Goal: Ask a question

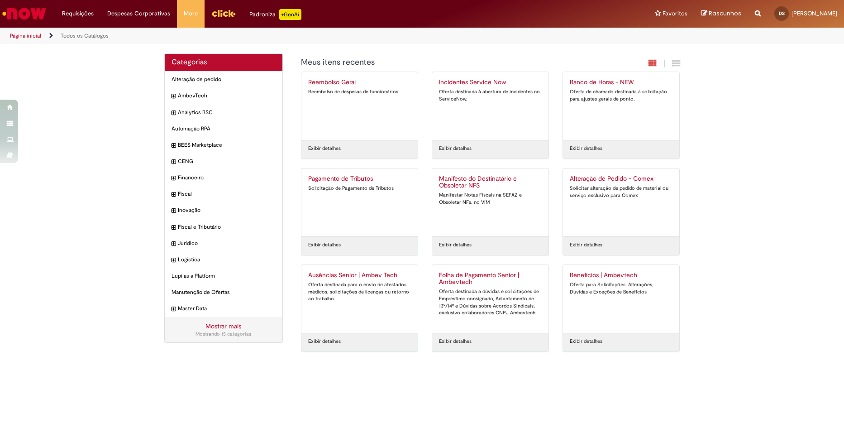
drag, startPoint x: 149, startPoint y: 227, endPoint x: 138, endPoint y: 219, distance: 14.2
drag, startPoint x: 138, startPoint y: 219, endPoint x: 104, endPoint y: 254, distance: 48.3
drag, startPoint x: 104, startPoint y: 254, endPoint x: 127, endPoint y: 185, distance: 72.0
drag, startPoint x: 127, startPoint y: 185, endPoint x: 113, endPoint y: 160, distance: 28.6
drag, startPoint x: 113, startPoint y: 160, endPoint x: 104, endPoint y: 165, distance: 9.7
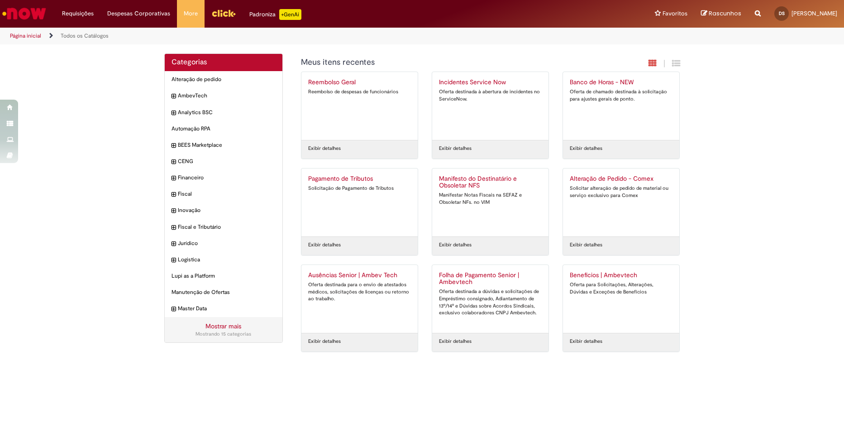
drag, startPoint x: 104, startPoint y: 165, endPoint x: 90, endPoint y: 155, distance: 17.2
drag, startPoint x: 90, startPoint y: 155, endPoint x: 79, endPoint y: 93, distance: 62.6
click at [79, 93] on div "Categorias Alteração de pedido Itens AmbevTech Itens Analytics BSC Itens Automa…" at bounding box center [422, 207] width 844 height 308
click at [120, 112] on div "Categorias Alteração de pedido Itens AmbevTech Itens Analytics BSC Itens Automa…" at bounding box center [422, 207] width 844 height 308
click at [173, 97] on icon "expandir categoria AmbevTech" at bounding box center [175, 96] width 4 height 9
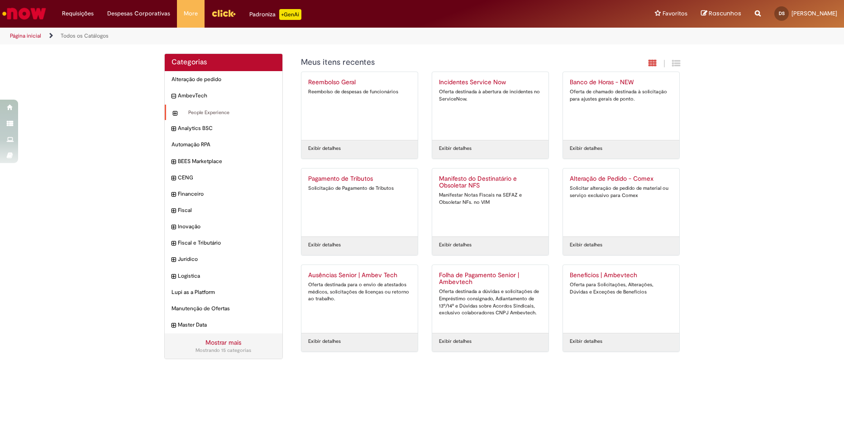
click at [176, 114] on icon "expandir categoria People Experience" at bounding box center [175, 113] width 4 height 9
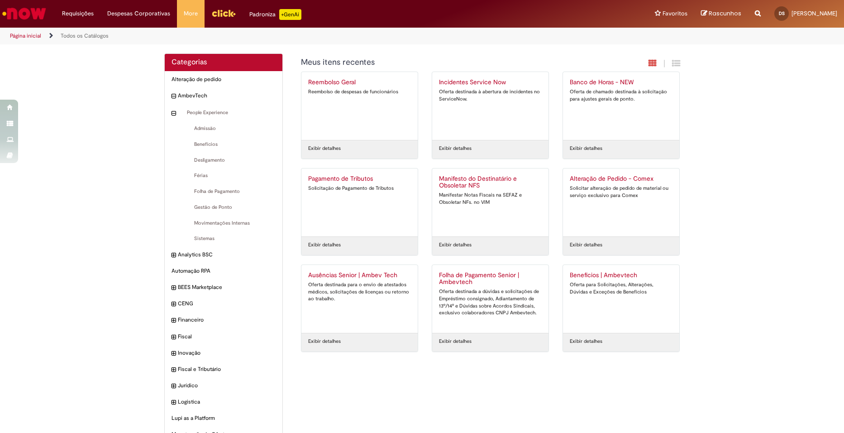
drag, startPoint x: 103, startPoint y: 175, endPoint x: 128, endPoint y: 131, distance: 50.3
drag, startPoint x: 128, startPoint y: 131, endPoint x: 77, endPoint y: 131, distance: 50.2
drag, startPoint x: 77, startPoint y: 131, endPoint x: 70, endPoint y: 126, distance: 8.8
drag, startPoint x: 70, startPoint y: 126, endPoint x: 113, endPoint y: 81, distance: 62.1
drag, startPoint x: 113, startPoint y: 81, endPoint x: 70, endPoint y: 87, distance: 43.5
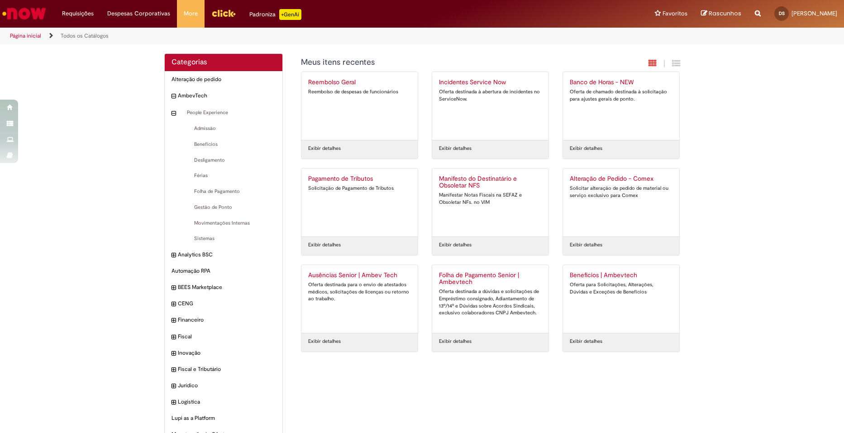
drag, startPoint x: 70, startPoint y: 87, endPoint x: 49, endPoint y: 96, distance: 22.4
drag, startPoint x: 49, startPoint y: 96, endPoint x: 89, endPoint y: 71, distance: 46.6
click at [92, 61] on div "Categorias Alteração de pedido Itens AmbevTech Itens People Experience Itens Ad…" at bounding box center [422, 273] width 844 height 441
click at [127, 204] on div "Categorias Alteração de pedido Itens AmbevTech Itens People Experience Itens Ad…" at bounding box center [422, 273] width 844 height 441
drag, startPoint x: 121, startPoint y: 192, endPoint x: 134, endPoint y: 134, distance: 59.9
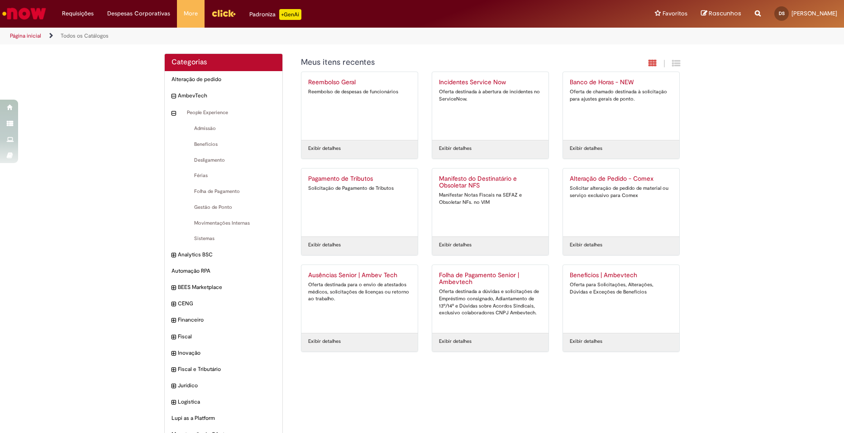
drag, startPoint x: 131, startPoint y: 133, endPoint x: 125, endPoint y: 124, distance: 9.8
drag, startPoint x: 125, startPoint y: 124, endPoint x: 124, endPoint y: 91, distance: 33.1
click at [125, 98] on div "Categorias Alteração de pedido Itens AmbevTech Itens People Experience Itens Ad…" at bounding box center [422, 273] width 844 height 441
click at [114, 154] on div "Categorias Alteração de pedido Itens AmbevTech Itens People Experience Itens Ad…" at bounding box center [422, 273] width 844 height 441
click at [201, 144] on span "Benefícios Itens" at bounding box center [224, 144] width 103 height 7
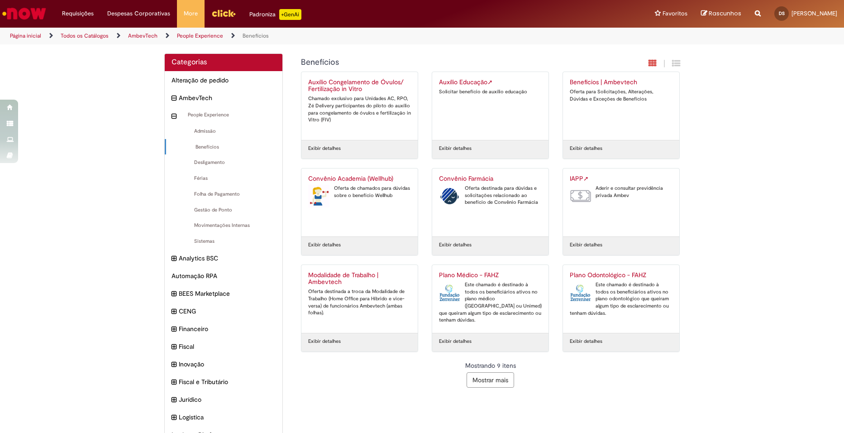
click at [321, 244] on link "Exibir detalhes" at bounding box center [324, 244] width 33 height 7
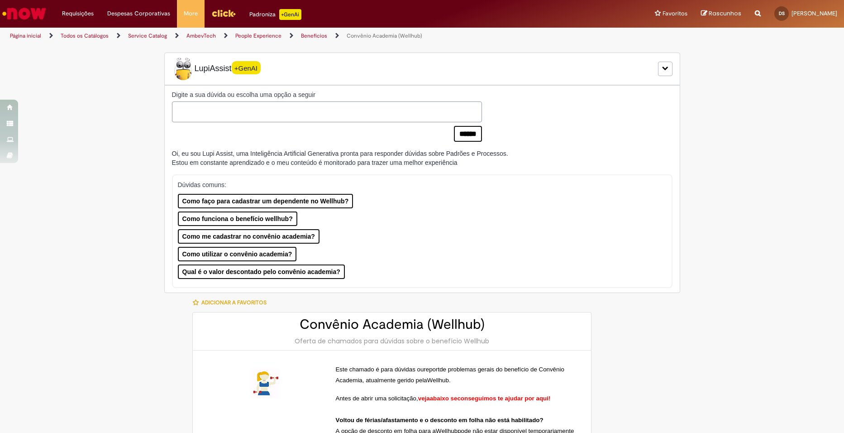
type input "****"
type input "**********"
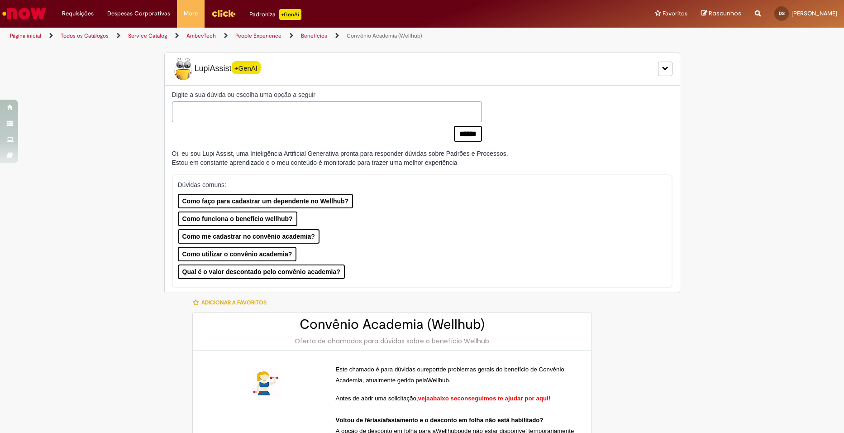
type input "**********"
type input "********"
type input "**********"
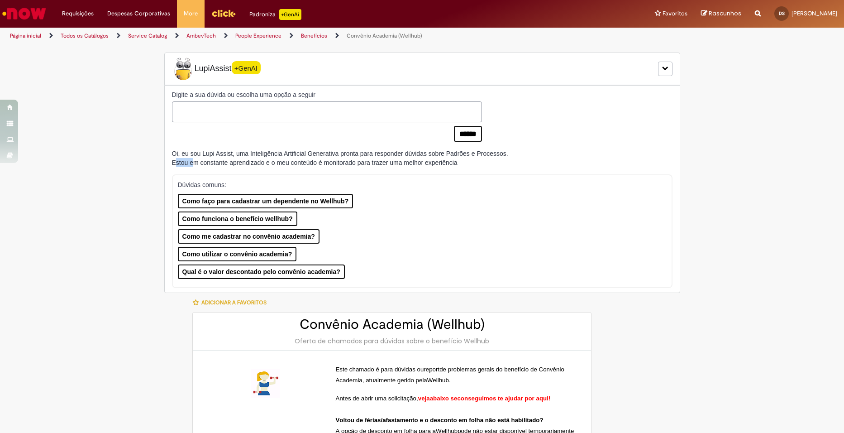
drag, startPoint x: 126, startPoint y: 163, endPoint x: 104, endPoint y: 222, distance: 62.9
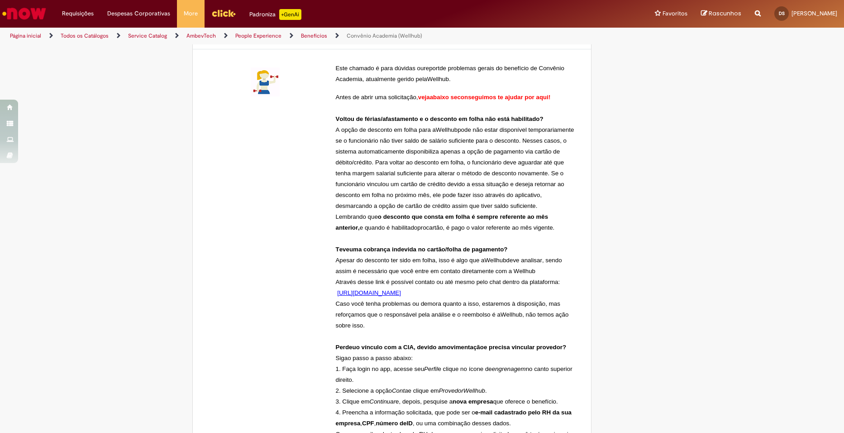
scroll to position [317, 0]
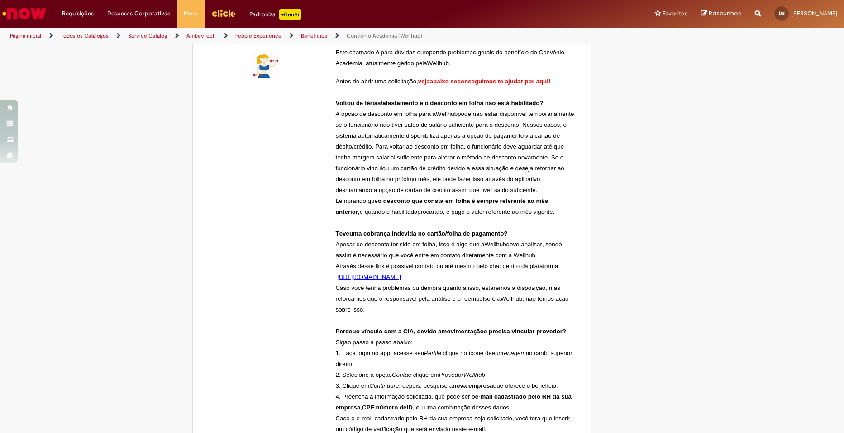
click at [245, 227] on div "Este chamado é para dúvidas ou report de problemas gerais do benefício de Convê…" at bounding box center [392, 370] width 398 height 674
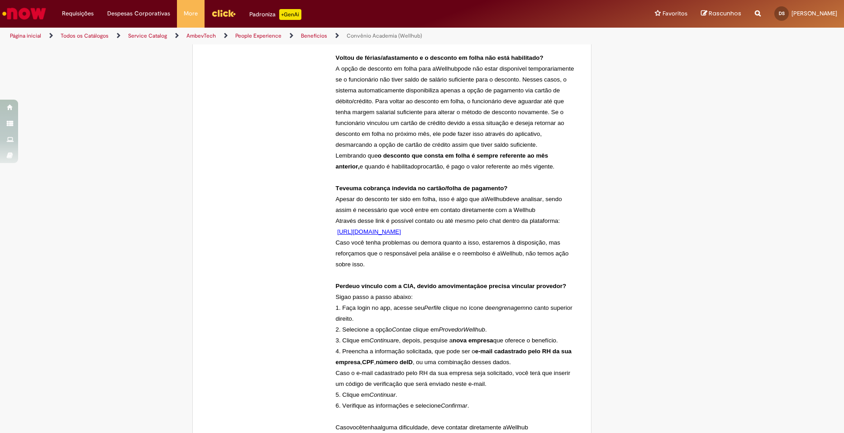
drag, startPoint x: 681, startPoint y: 202, endPoint x: 665, endPoint y: 230, distance: 31.4
drag, startPoint x: 665, startPoint y: 230, endPoint x: 522, endPoint y: 234, distance: 143.1
drag, startPoint x: 522, startPoint y: 234, endPoint x: 448, endPoint y: 219, distance: 75.8
drag, startPoint x: 448, startPoint y: 219, endPoint x: 369, endPoint y: 215, distance: 78.9
drag, startPoint x: 369, startPoint y: 215, endPoint x: 313, endPoint y: 227, distance: 57.0
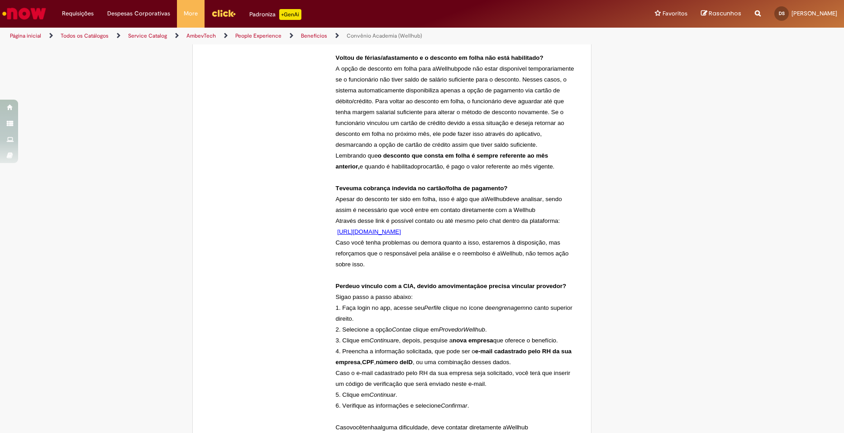
drag, startPoint x: 313, startPoint y: 227, endPoint x: 242, endPoint y: 230, distance: 71.1
drag, startPoint x: 242, startPoint y: 230, endPoint x: 644, endPoint y: 187, distance: 404.2
drag, startPoint x: 632, startPoint y: 211, endPoint x: 570, endPoint y: 215, distance: 61.7
drag, startPoint x: 570, startPoint y: 215, endPoint x: 540, endPoint y: 205, distance: 32.4
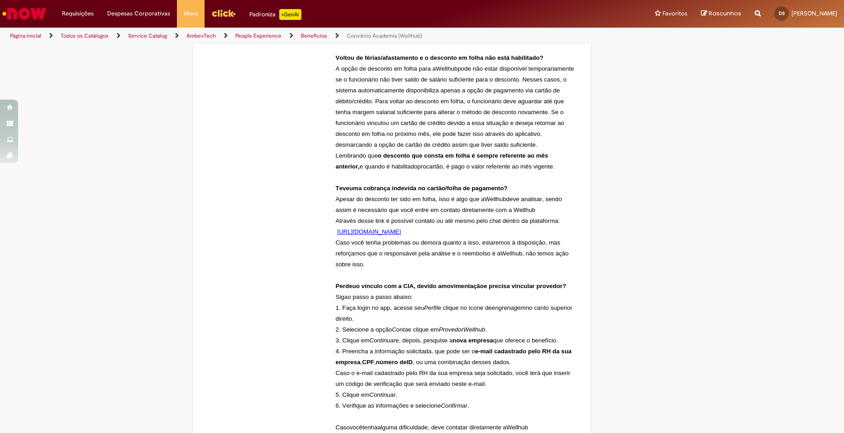
drag, startPoint x: 540, startPoint y: 205, endPoint x: 654, endPoint y: 167, distance: 120.5
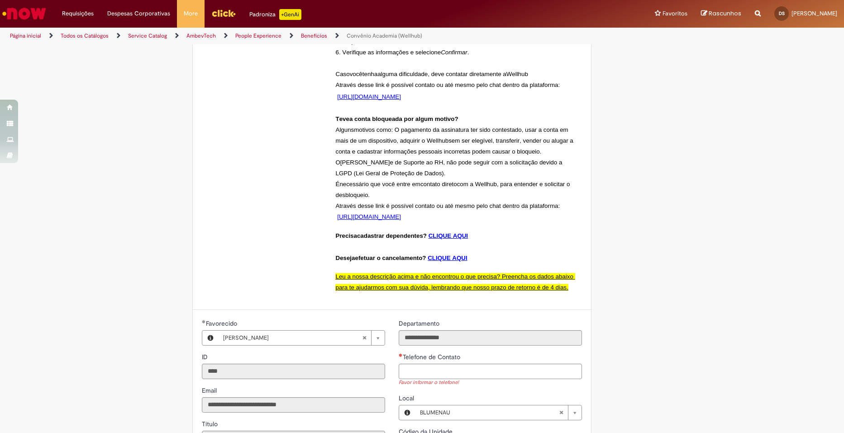
scroll to position [724, 0]
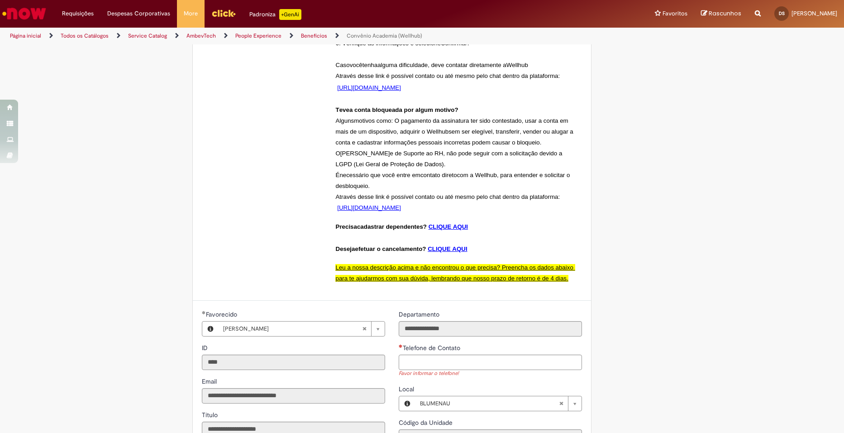
click at [680, 190] on div "Adicionar a Favoritos Convênio Academia (Wellhub) Oferta de chamados para dúvid…" at bounding box center [423, 136] width 530 height 1134
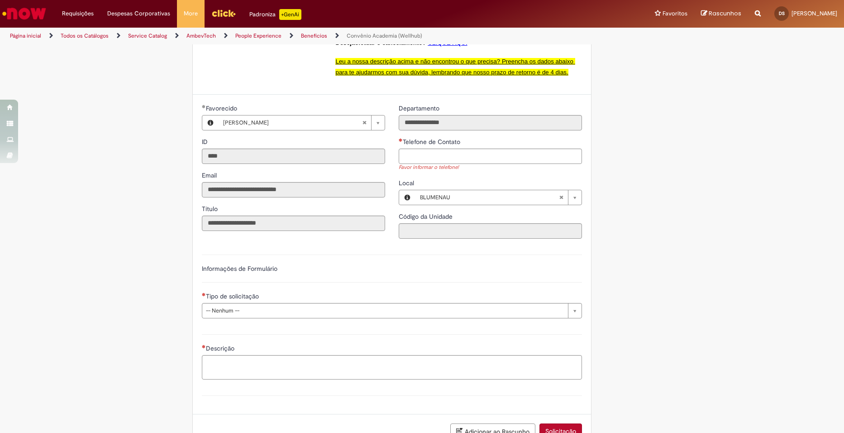
scroll to position [951, 0]
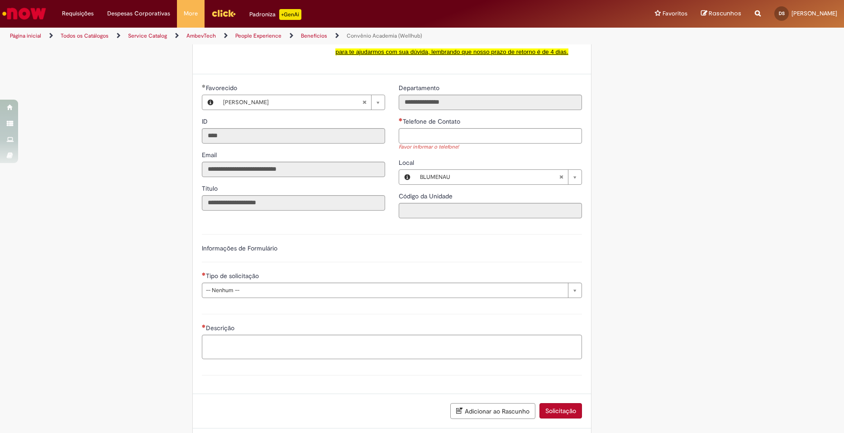
click at [459, 26] on span "CLIQUE AQUI" at bounding box center [447, 22] width 39 height 7
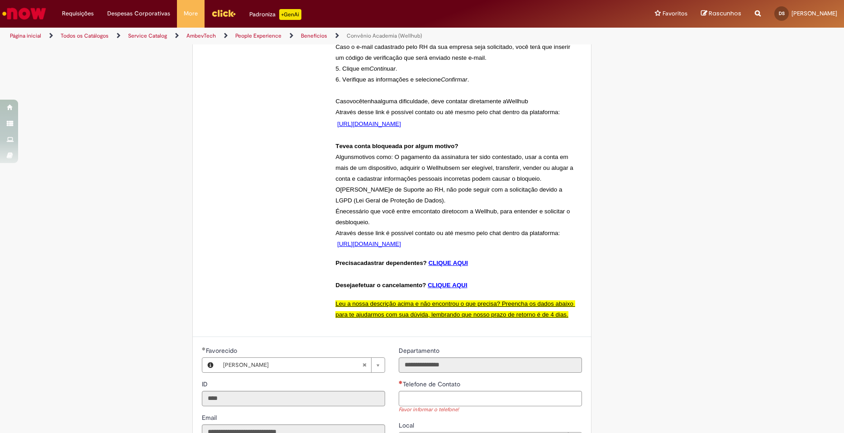
scroll to position [684, 0]
